Goal: Transaction & Acquisition: Purchase product/service

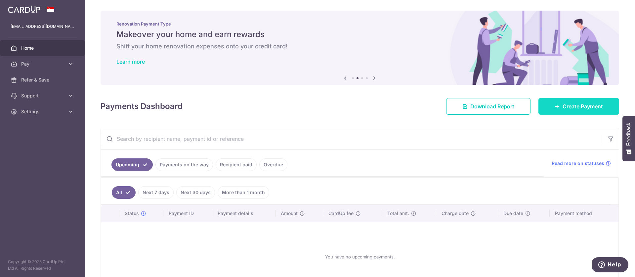
click at [575, 114] on link "Create Payment" at bounding box center [578, 106] width 81 height 17
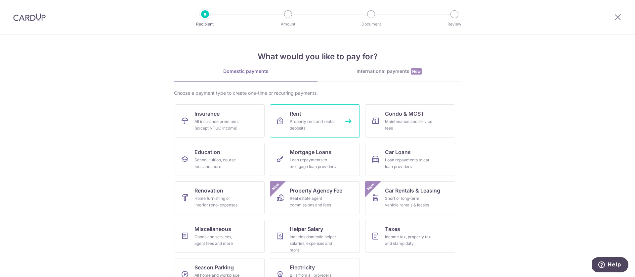
click at [290, 120] on div "Property rent and rental deposits" at bounding box center [314, 124] width 48 height 13
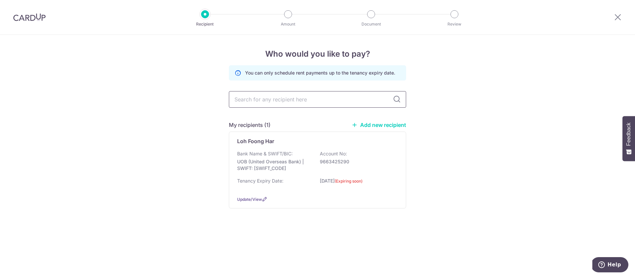
click at [295, 104] on input "text" at bounding box center [317, 99] width 177 height 17
click at [301, 154] on div "Bank Name & SWIFT/BIC: UOB (United Overseas Bank) | SWIFT: UOVBSGSGXXX Account …" at bounding box center [317, 162] width 161 height 24
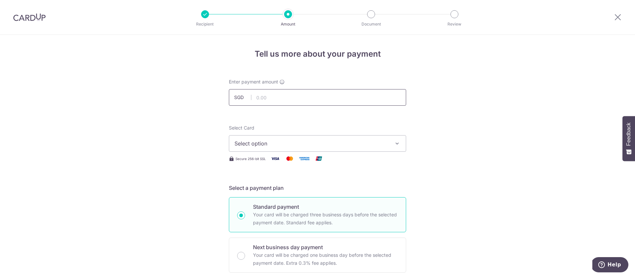
click at [323, 102] on input "text" at bounding box center [317, 97] width 177 height 17
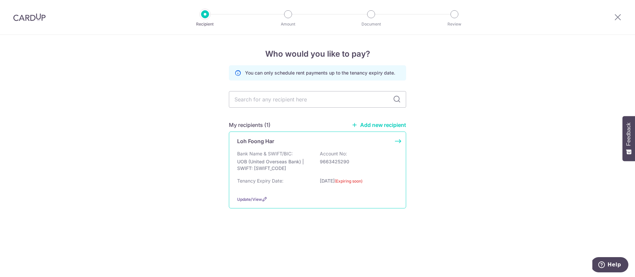
click at [325, 161] on p "9663425290" at bounding box center [357, 161] width 74 height 7
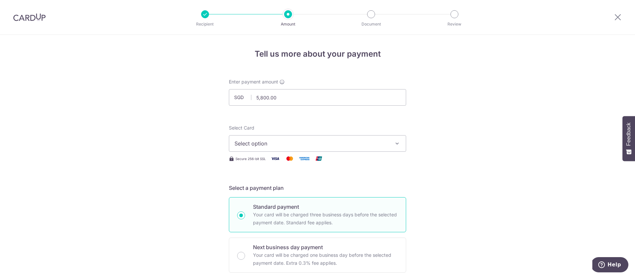
click at [278, 144] on span "Select option" at bounding box center [312, 143] width 154 height 8
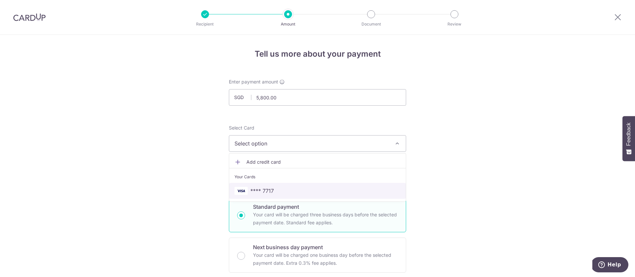
click at [284, 184] on link "**** 7717" at bounding box center [317, 191] width 177 height 16
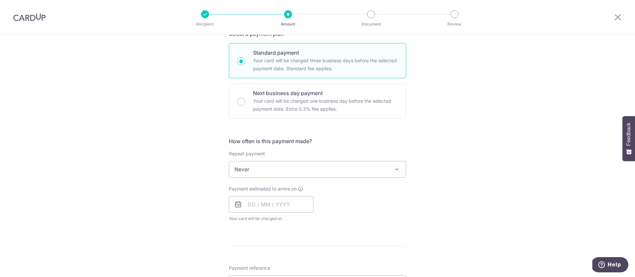
scroll to position [156, 0]
click at [277, 164] on span "Never" at bounding box center [317, 167] width 177 height 16
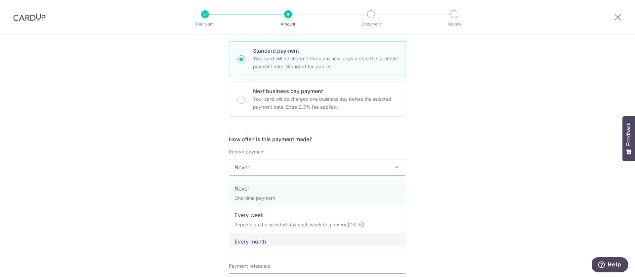
select select "3"
type input "[DATE]"
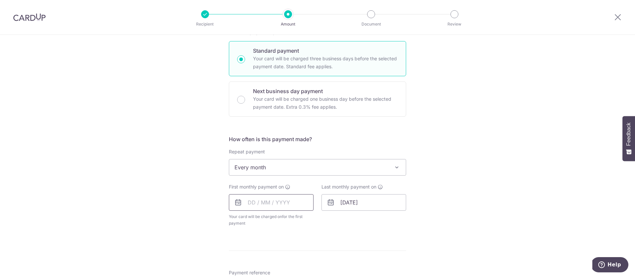
click at [248, 206] on input "text" at bounding box center [271, 202] width 85 height 17
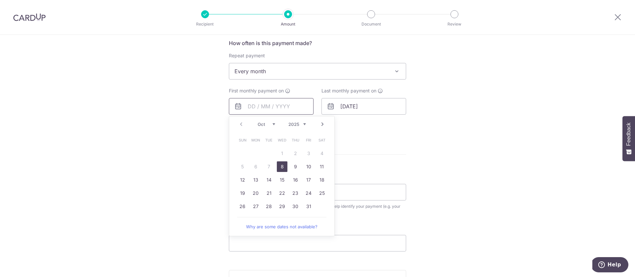
scroll to position [257, 0]
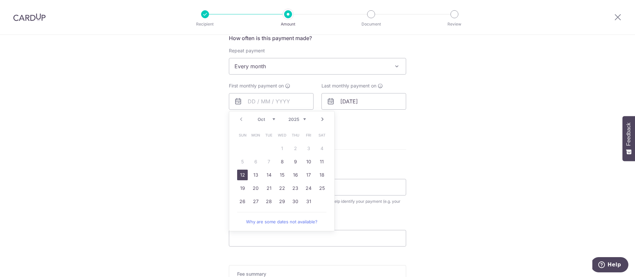
click at [241, 174] on link "12" at bounding box center [242, 174] width 11 height 11
type input "[DATE]"
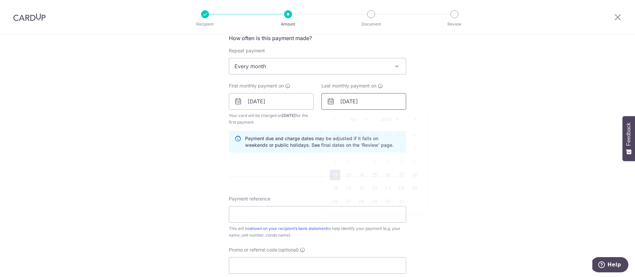
click at [377, 98] on input "[DATE]" at bounding box center [363, 101] width 85 height 17
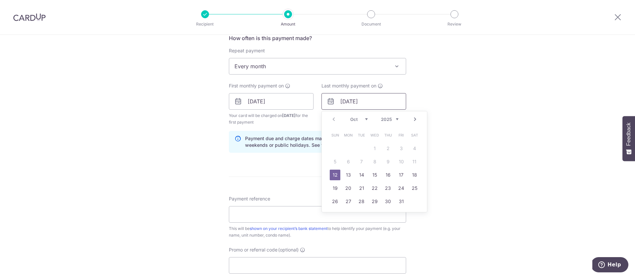
click at [374, 100] on input "[DATE]" at bounding box center [363, 101] width 85 height 17
click at [366, 118] on select "Oct Nov Dec" at bounding box center [359, 118] width 18 height 5
click at [395, 119] on select "2025 2026 2027 2028 2029 2030 2031 2032 2033 2034 2035" at bounding box center [390, 118] width 18 height 5
click at [362, 118] on select "Jan Feb Mar Apr May Jun Jul Aug Sep Oct Nov Dec" at bounding box center [359, 118] width 18 height 5
click at [334, 174] on link "12" at bounding box center [335, 174] width 11 height 11
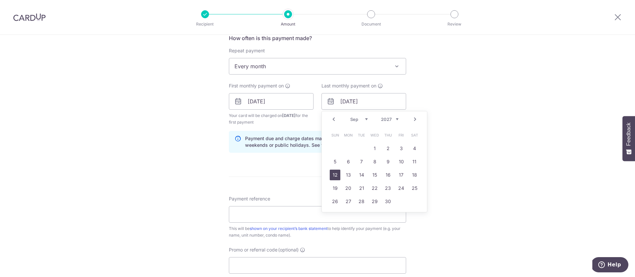
type input "12/09/2027"
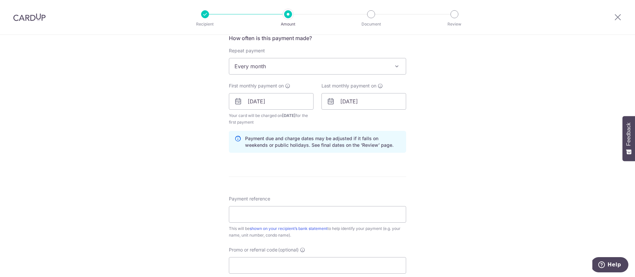
click at [473, 114] on div "Tell us more about your payment Enter payment amount SGD 5,800.00 5800.00 Selec…" at bounding box center [317, 94] width 635 height 632
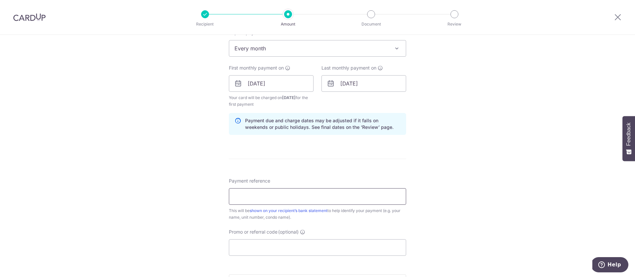
click at [289, 202] on input "Payment reference" at bounding box center [317, 196] width 177 height 17
type input "Questa 1806"
click at [150, 190] on div "Tell us more about your payment Enter payment amount SGD 5,800.00 5800.00 Selec…" at bounding box center [317, 76] width 635 height 632
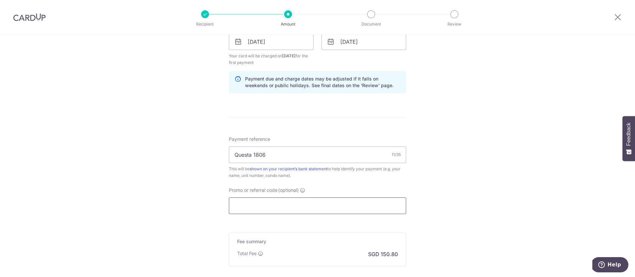
scroll to position [322, 0]
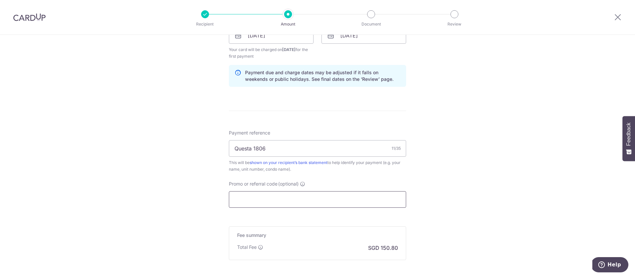
click at [274, 198] on input "Promo or referral code (optional)" at bounding box center [317, 199] width 177 height 17
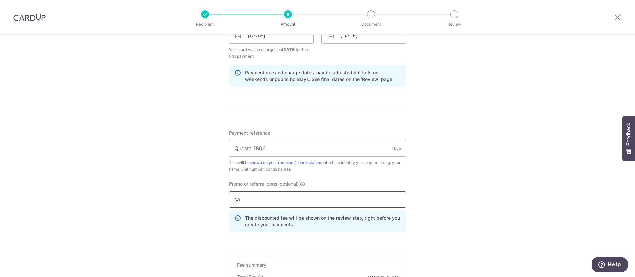
type input "s"
type input "SAVERENT179"
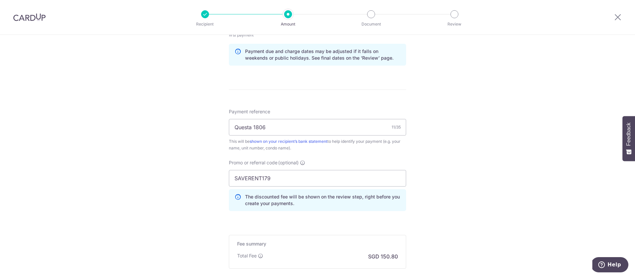
scroll to position [382, 0]
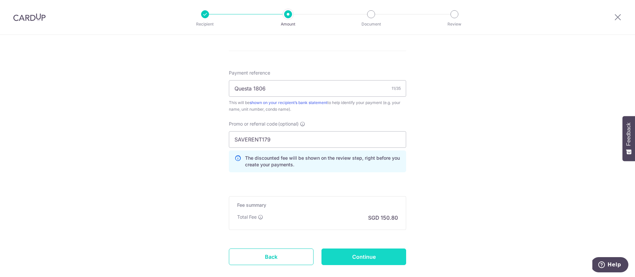
click at [377, 255] on input "Continue" at bounding box center [363, 256] width 85 height 17
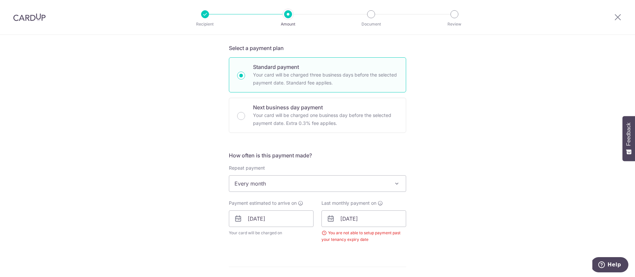
scroll to position [213, 0]
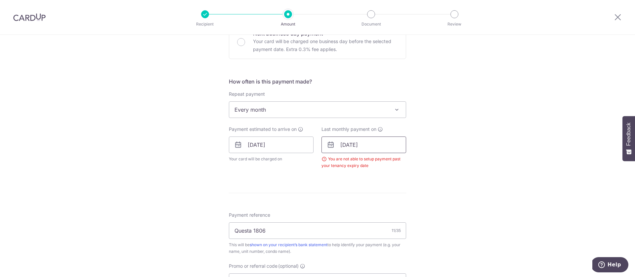
click at [355, 137] on input "12/09/2027" at bounding box center [363, 144] width 85 height 17
click at [472, 132] on div "Tell us more about your payment Enter payment amount SGD 5,800.00 5800.00 Selec…" at bounding box center [317, 138] width 635 height 635
click at [325, 160] on div "You are not able to setup payment past your tenancy expiry date" at bounding box center [363, 161] width 85 height 13
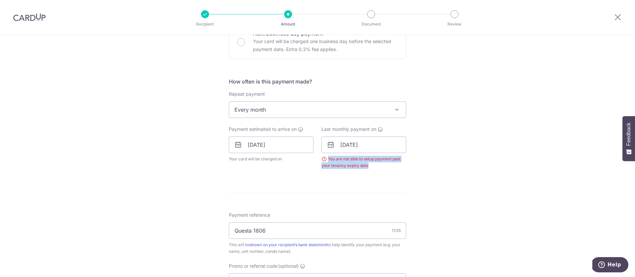
click at [325, 160] on div "You are not able to setup payment past your tenancy expiry date" at bounding box center [363, 161] width 85 height 13
click at [490, 164] on div "Tell us more about your payment Enter payment amount SGD 5,800.00 5800.00 Selec…" at bounding box center [317, 138] width 635 height 635
click at [39, 15] on img at bounding box center [29, 17] width 32 height 8
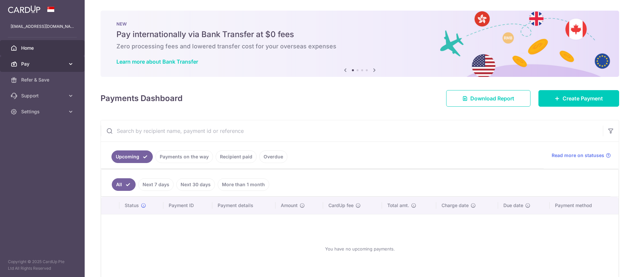
click at [42, 63] on span "Pay" at bounding box center [43, 64] width 44 height 7
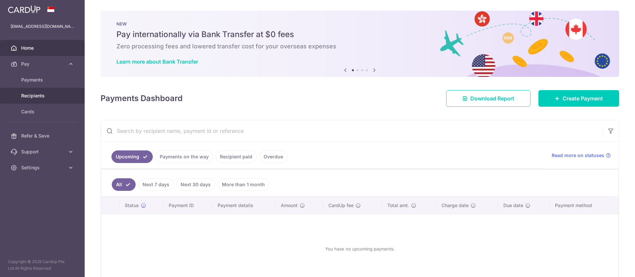
click at [44, 91] on link "Recipients" at bounding box center [42, 96] width 85 height 16
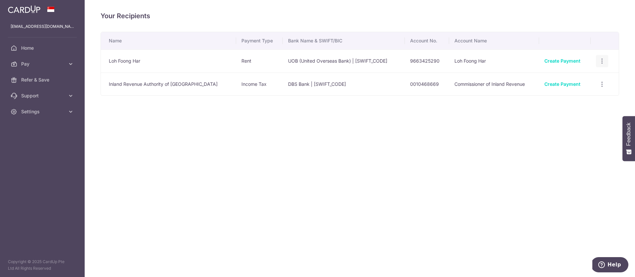
click at [599, 62] on icon "button" at bounding box center [602, 61] width 7 height 7
click at [587, 78] on span "View/Edit" at bounding box center [580, 79] width 45 height 8
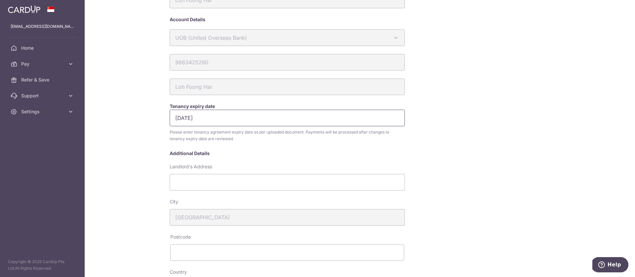
scroll to position [36, 0]
click at [208, 120] on input "[DATE]" at bounding box center [287, 119] width 235 height 17
type input "12/10/2027"
click at [128, 129] on div "My recipients Loh Foong Har Loh Foong Har Account Details UOB (United Overseas …" at bounding box center [360, 138] width 550 height 277
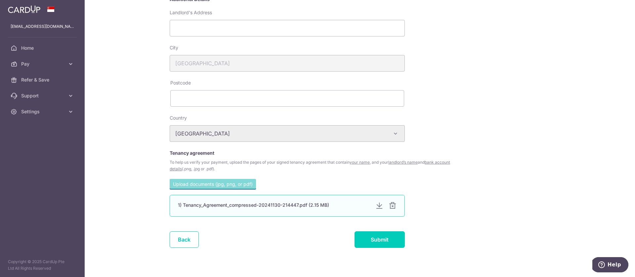
scroll to position [201, 0]
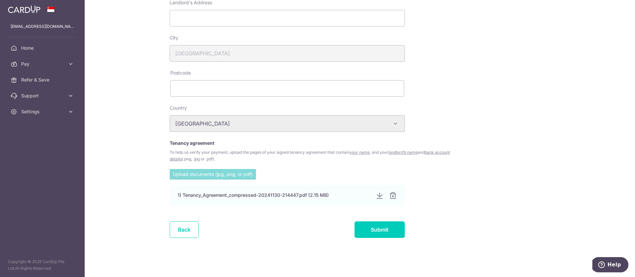
click at [196, 170] on input "file" at bounding box center [213, 174] width 86 height 10
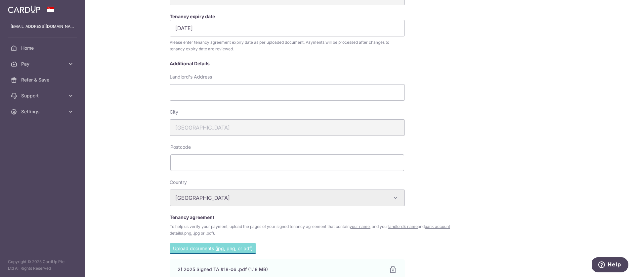
scroll to position [226, 0]
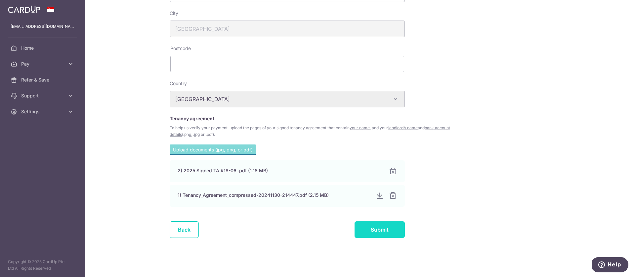
click at [387, 231] on input "Submit" at bounding box center [380, 229] width 50 height 17
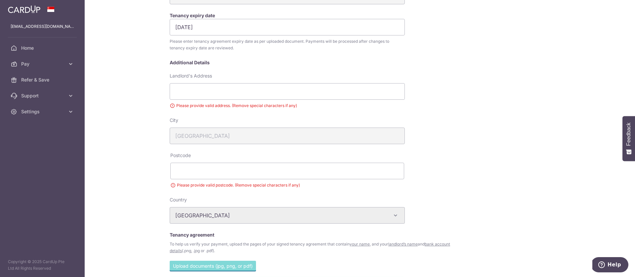
scroll to position [127, 0]
click at [272, 100] on input "Landlord's Address" at bounding box center [287, 92] width 235 height 17
click at [229, 95] on input "810 Geylang Road 15-06" at bounding box center [287, 92] width 235 height 17
click at [232, 92] on input "810 Geylang Road 15-06" at bounding box center [287, 92] width 235 height 17
click at [227, 93] on input "810 Geylang Road 15-06" at bounding box center [287, 92] width 235 height 17
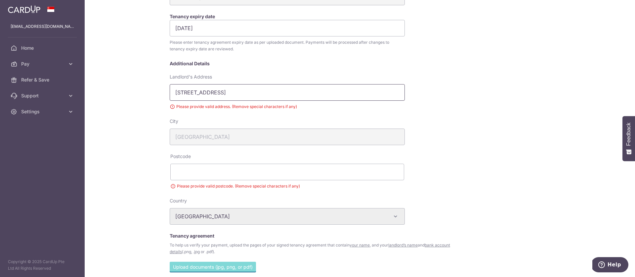
click at [230, 93] on input "810 Geylang Road 15-06" at bounding box center [287, 92] width 235 height 17
type input "[STREET_ADDRESS]"
click at [228, 169] on input "text" at bounding box center [287, 171] width 234 height 17
type input "409286"
click at [132, 167] on div "My recipients Loh Foong Har Loh Foong Har Account Details UOB (United Overseas …" at bounding box center [360, 138] width 550 height 277
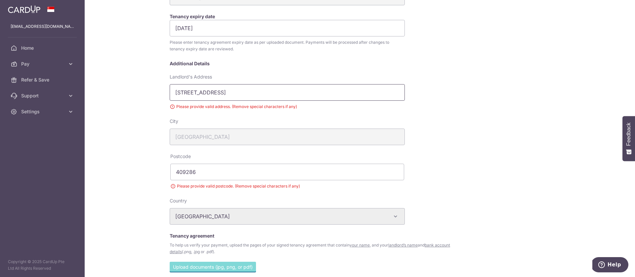
click at [187, 100] on input "[STREET_ADDRESS]" at bounding box center [287, 92] width 235 height 17
click at [127, 109] on div "My recipients Loh Foong Har Loh Foong Har Account Details UOB (United Overseas …" at bounding box center [360, 138] width 550 height 277
click at [244, 176] on input "409286" at bounding box center [287, 171] width 234 height 17
click at [96, 168] on div "My recipients Loh Foong Har Loh Foong Har Account Details UOB (United Overseas …" at bounding box center [360, 138] width 550 height 277
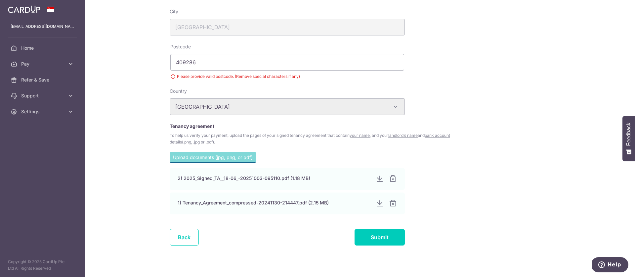
scroll to position [237, 0]
click at [383, 227] on form "Loh Foong Har Account Details UOB (United Overseas Bank) Australia & New Zealan…" at bounding box center [312, 22] width 284 height 460
click at [384, 234] on input "Submit" at bounding box center [380, 236] width 50 height 17
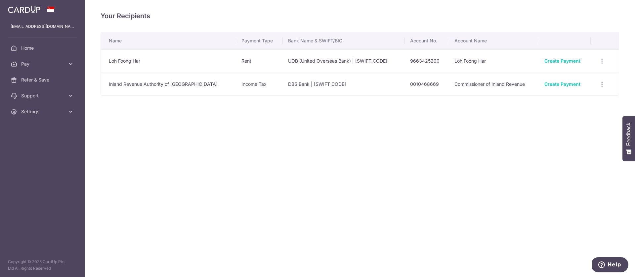
click at [143, 57] on td "Loh Foong Har" at bounding box center [168, 60] width 135 height 23
click at [606, 63] on div "View/Edit Linked Payments" at bounding box center [602, 61] width 12 height 12
click at [604, 63] on icon "button" at bounding box center [602, 61] width 7 height 7
click at [571, 76] on span "View/Edit" at bounding box center [580, 79] width 45 height 8
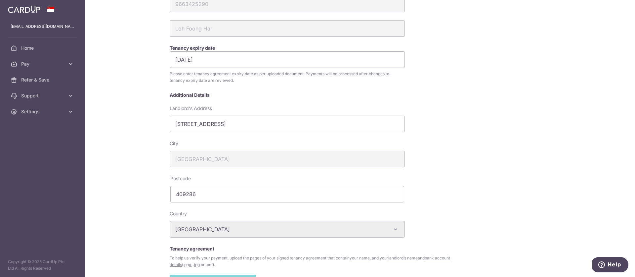
scroll to position [94, 0]
click at [208, 61] on input "[DATE]" at bounding box center [287, 61] width 235 height 17
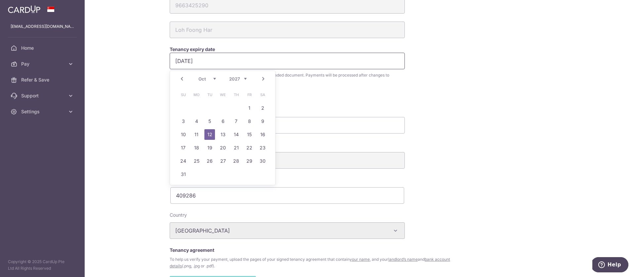
type input "[DATE]"
click at [127, 98] on div "My recipients Loh Foong Har Loh Foong Har Account Details UOB (United Overseas …" at bounding box center [360, 138] width 550 height 277
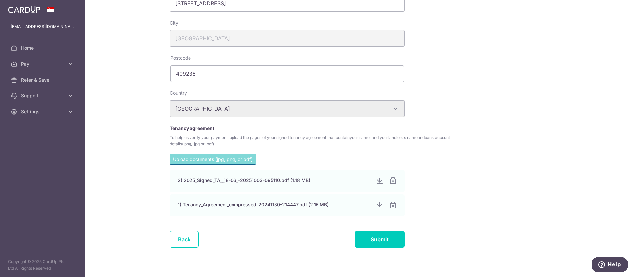
scroll to position [226, 0]
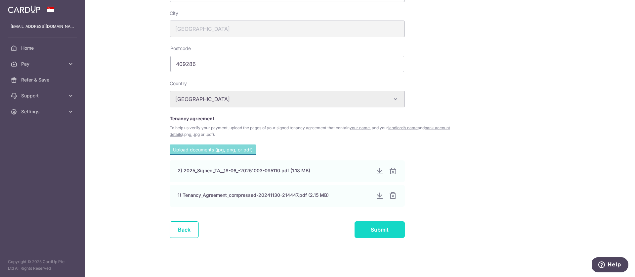
click at [391, 232] on input "Submit" at bounding box center [380, 229] width 50 height 17
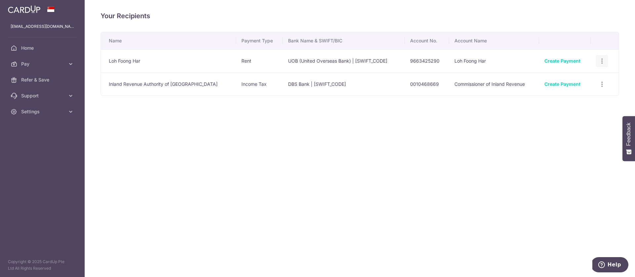
click at [605, 59] on div "View/Edit Linked Payments" at bounding box center [602, 61] width 12 height 12
click at [599, 63] on icon "button" at bounding box center [602, 61] width 7 height 7
click at [575, 78] on span "View/Edit" at bounding box center [580, 79] width 45 height 8
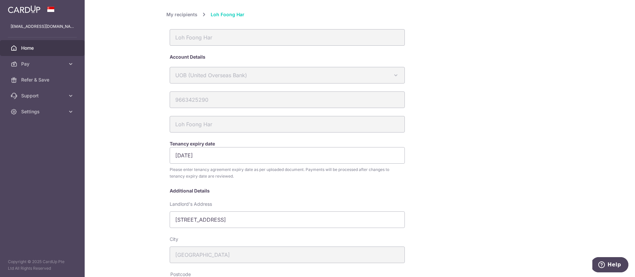
click at [37, 49] on span "Home" at bounding box center [43, 48] width 44 height 7
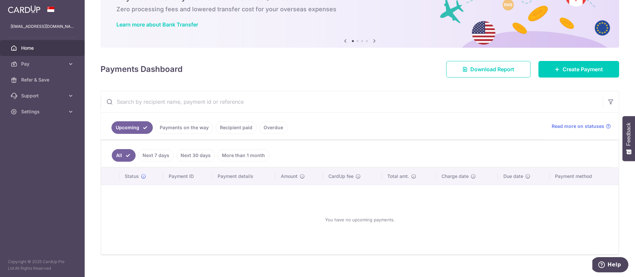
scroll to position [47, 0]
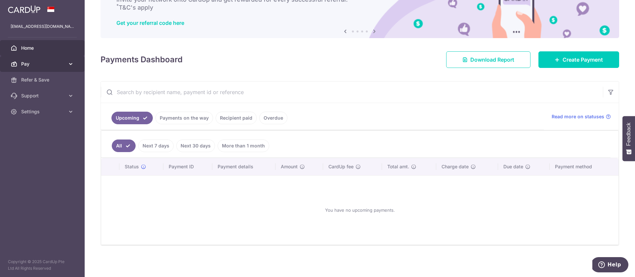
click at [54, 65] on span "Pay" at bounding box center [43, 64] width 44 height 7
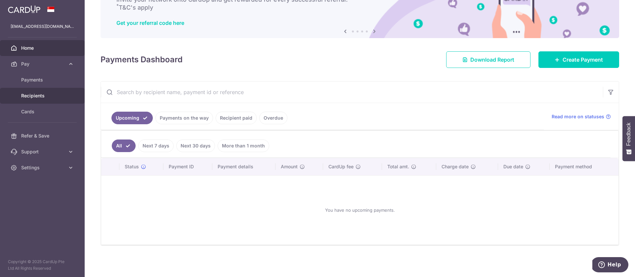
click at [52, 91] on link "Recipients" at bounding box center [42, 96] width 85 height 16
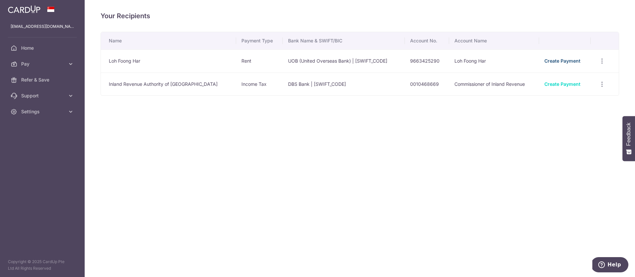
click at [559, 60] on link "Create Payment" at bounding box center [562, 61] width 36 height 6
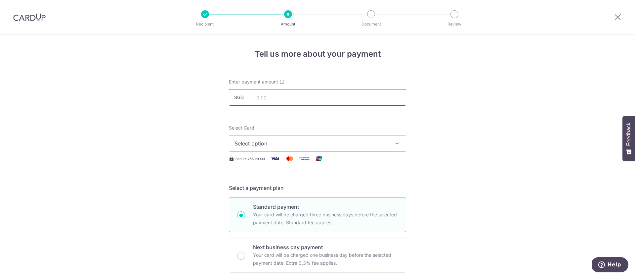
click at [267, 105] on input "text" at bounding box center [317, 97] width 177 height 17
type input "5,800.00"
click at [299, 150] on button "Select option" at bounding box center [317, 143] width 177 height 17
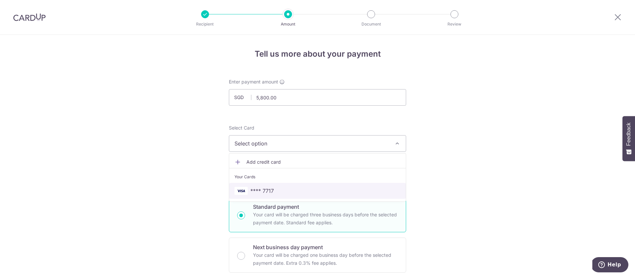
click at [272, 193] on span "**** 7717" at bounding box center [261, 191] width 23 height 8
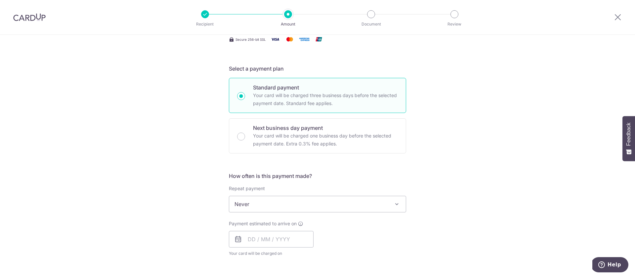
scroll to position [162, 0]
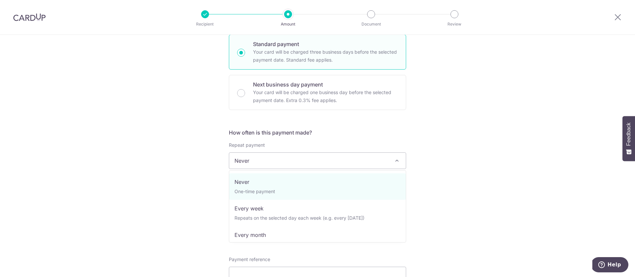
click at [275, 163] on span "Never" at bounding box center [317, 160] width 177 height 16
select select "3"
type input "12/10/2027"
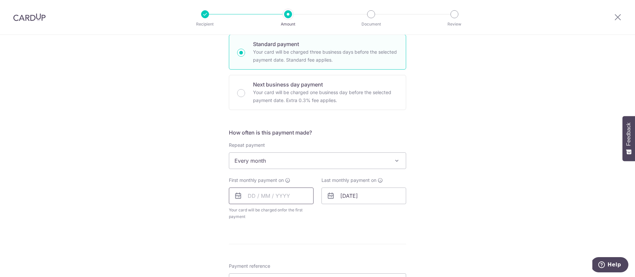
click at [246, 191] on input "text" at bounding box center [271, 195] width 85 height 17
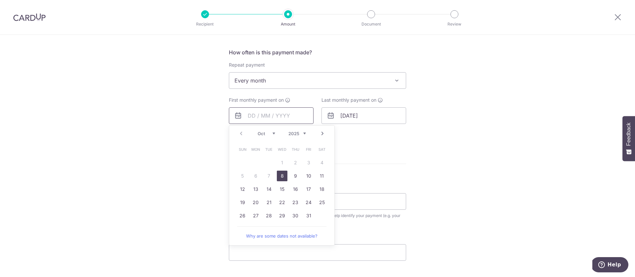
scroll to position [243, 0]
click at [245, 190] on link "12" at bounding box center [242, 188] width 11 height 11
type input "12/10/2025"
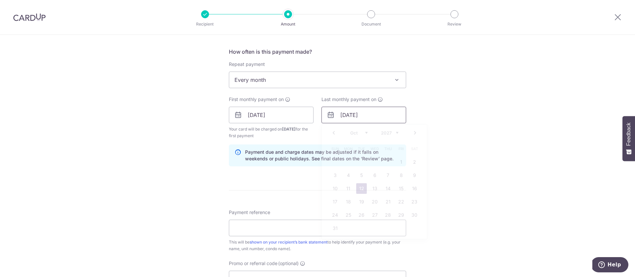
click at [339, 111] on input "12/10/2027" at bounding box center [363, 115] width 85 height 17
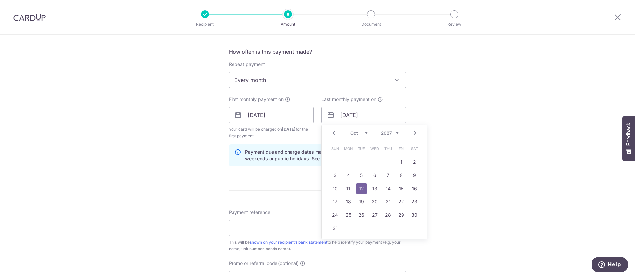
click at [337, 133] on link "Prev" at bounding box center [334, 133] width 8 height 8
click at [333, 188] on link "12" at bounding box center [335, 188] width 11 height 11
type input "12/09/2027"
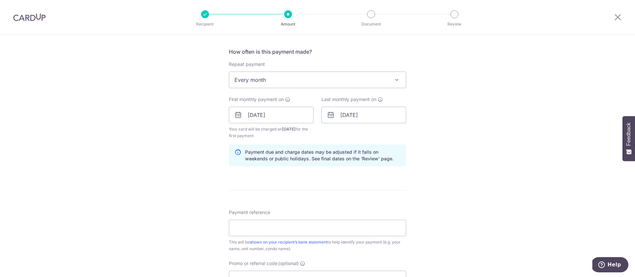
click at [467, 138] on div "Tell us more about your payment Enter payment amount SGD 5,800.00 5800.00 Selec…" at bounding box center [317, 108] width 635 height 632
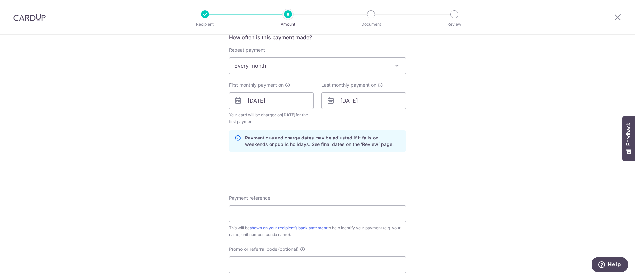
scroll to position [260, 0]
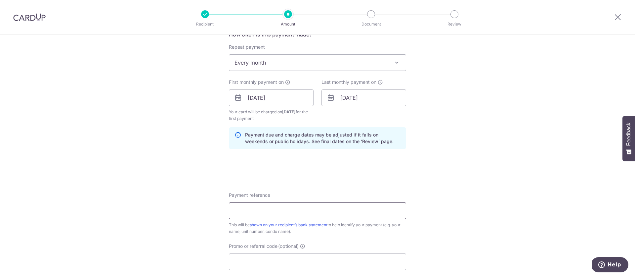
click at [292, 209] on input "Payment reference" at bounding box center [317, 210] width 177 height 17
type input "Questa 1806"
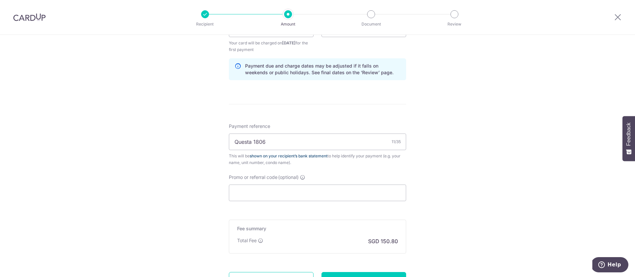
scroll to position [330, 0]
click at [265, 201] on form "Enter payment amount SGD 5,800.00 5800.00 Select Card **** 7717 Add credit card…" at bounding box center [317, 26] width 177 height 557
click at [272, 194] on input "Promo or referral code (optional)" at bounding box center [317, 191] width 177 height 17
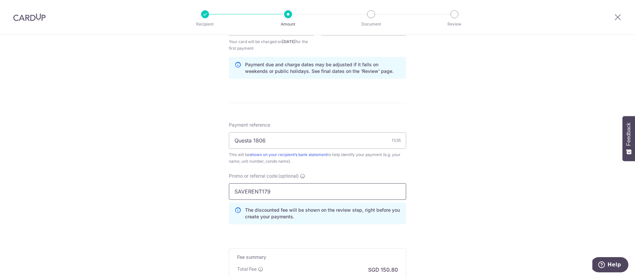
type input "SAVERENT179"
click at [166, 171] on div "Tell us more about your payment Enter payment amount SGD 5,800.00 5800.00 Selec…" at bounding box center [317, 35] width 635 height 662
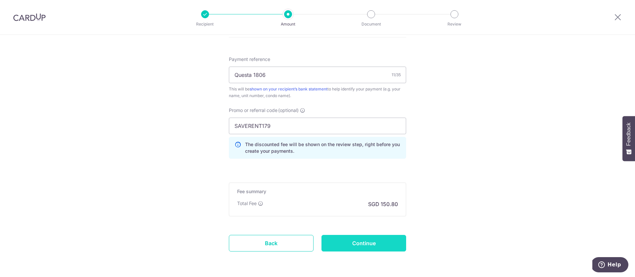
scroll to position [397, 0]
click at [382, 237] on input "Continue" at bounding box center [363, 242] width 85 height 17
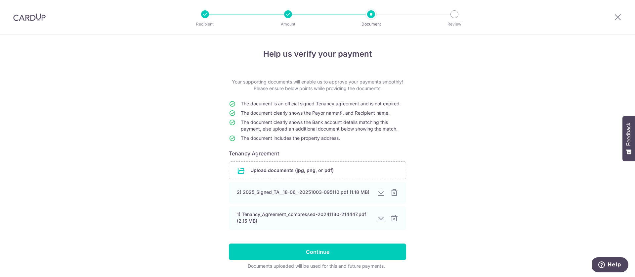
scroll to position [23, 0]
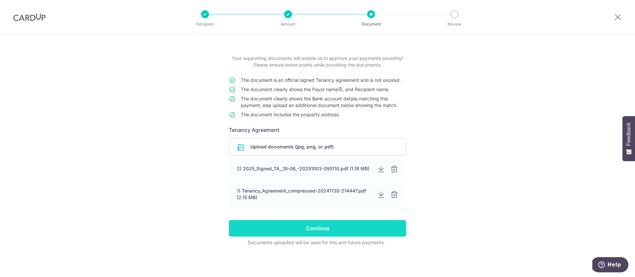
click at [338, 230] on input "Continue" at bounding box center [317, 228] width 177 height 17
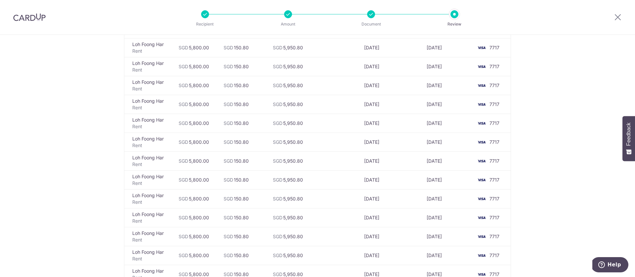
scroll to position [390, 0]
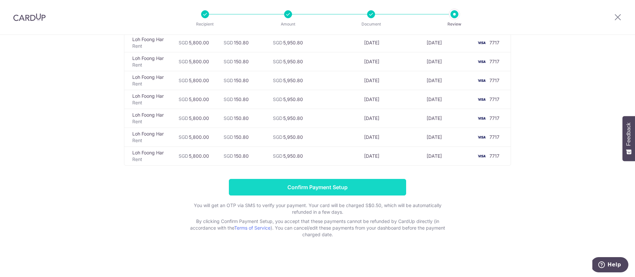
click at [294, 184] on input "Confirm Payment Setup" at bounding box center [317, 187] width 177 height 17
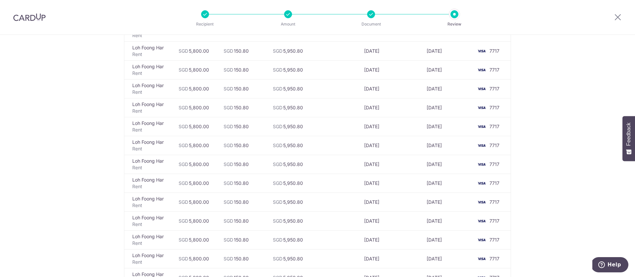
scroll to position [76, 0]
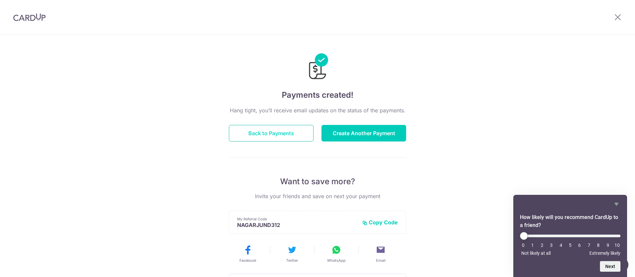
click at [279, 133] on button "Back to Payments" at bounding box center [271, 133] width 85 height 17
